Goal: Navigation & Orientation: Find specific page/section

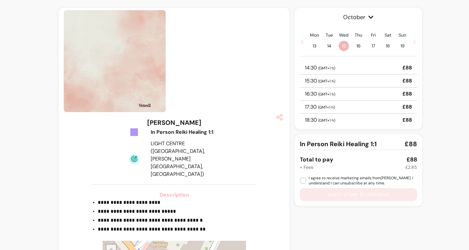
scroll to position [16, 0]
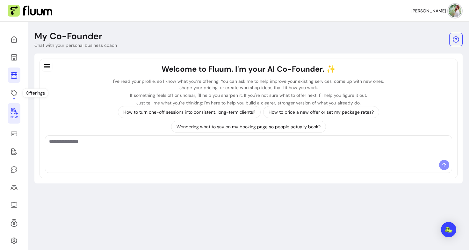
click at [14, 80] on link at bounding box center [14, 74] width 13 height 15
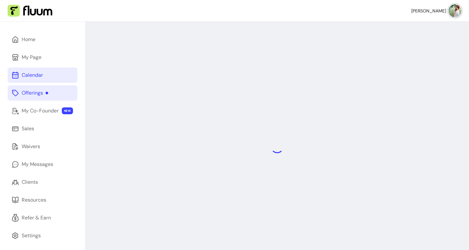
click at [43, 93] on div "Offerings" at bounding box center [35, 93] width 26 height 8
